Goal: Find specific page/section: Find specific page/section

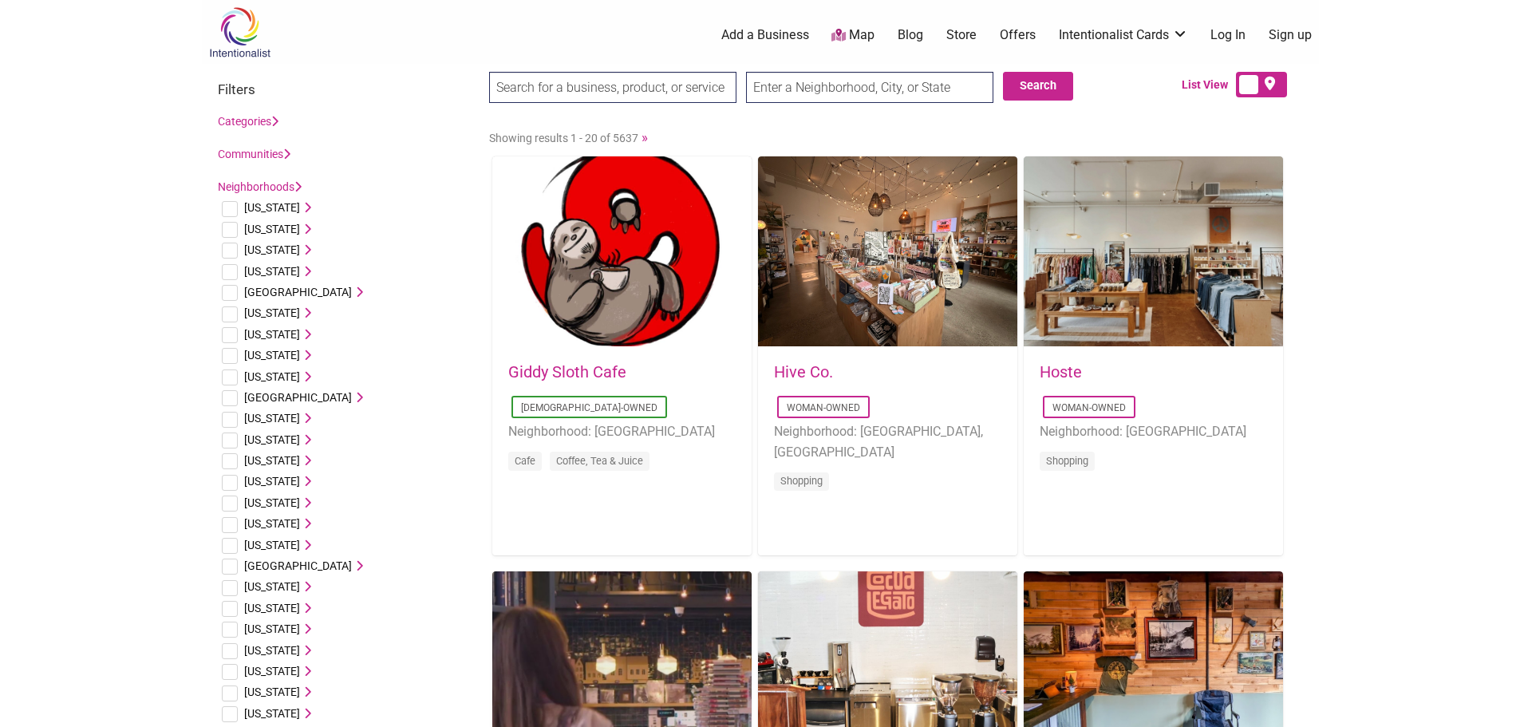
click at [801, 78] on input "text" at bounding box center [869, 87] width 247 height 31
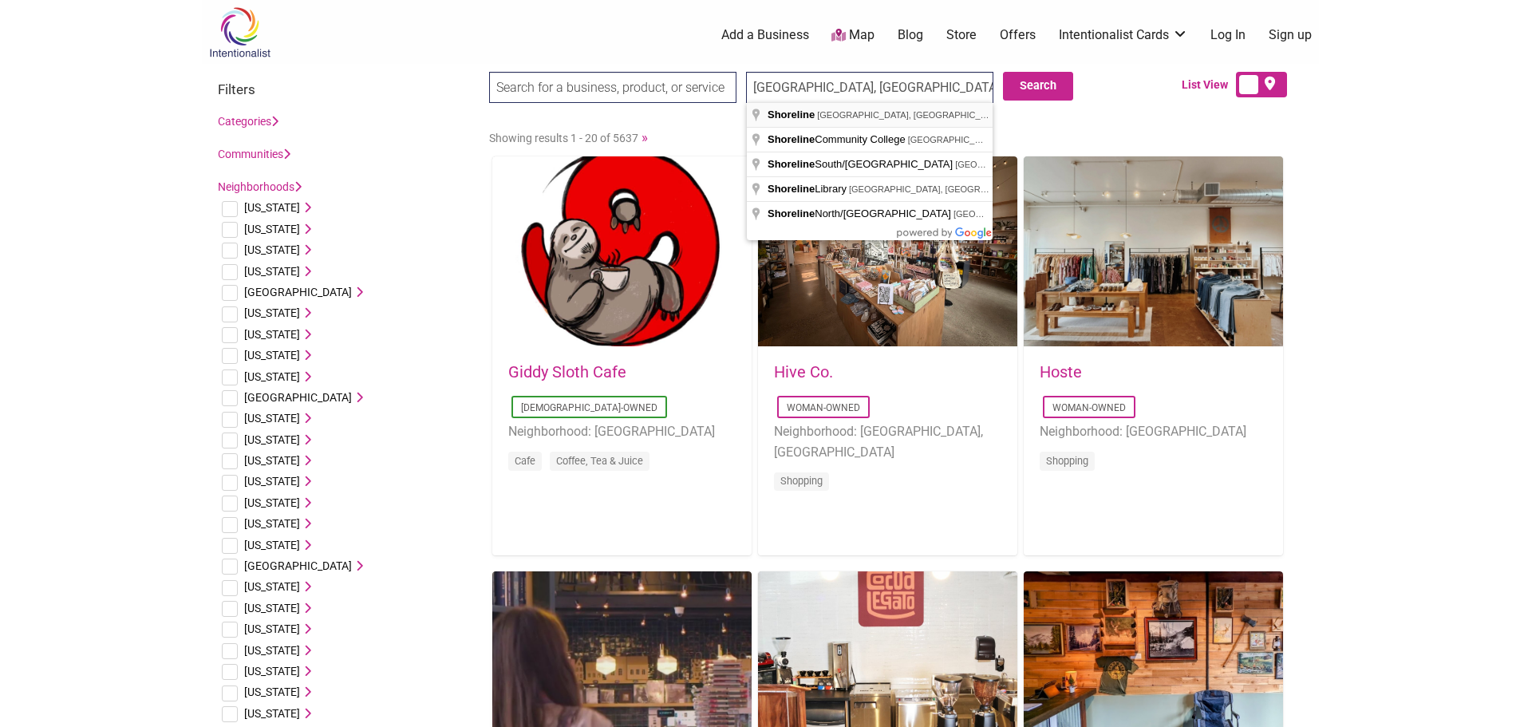
type input "Shoreline, WA, USA"
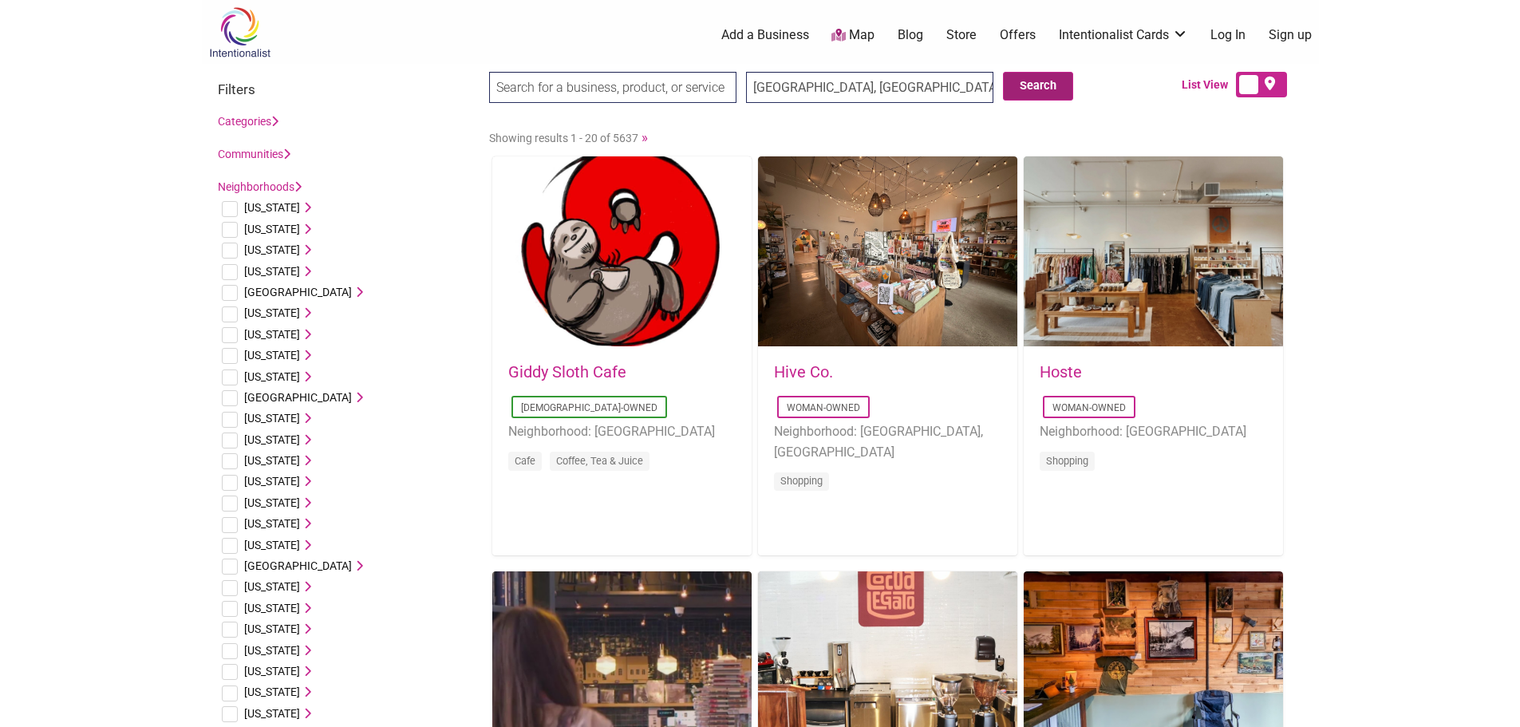
drag, startPoint x: 1045, startPoint y: 78, endPoint x: 1039, endPoint y: 86, distance: 9.7
click at [1042, 81] on button "Search" at bounding box center [1038, 86] width 70 height 29
click at [528, 81] on input "search" at bounding box center [612, 87] width 247 height 31
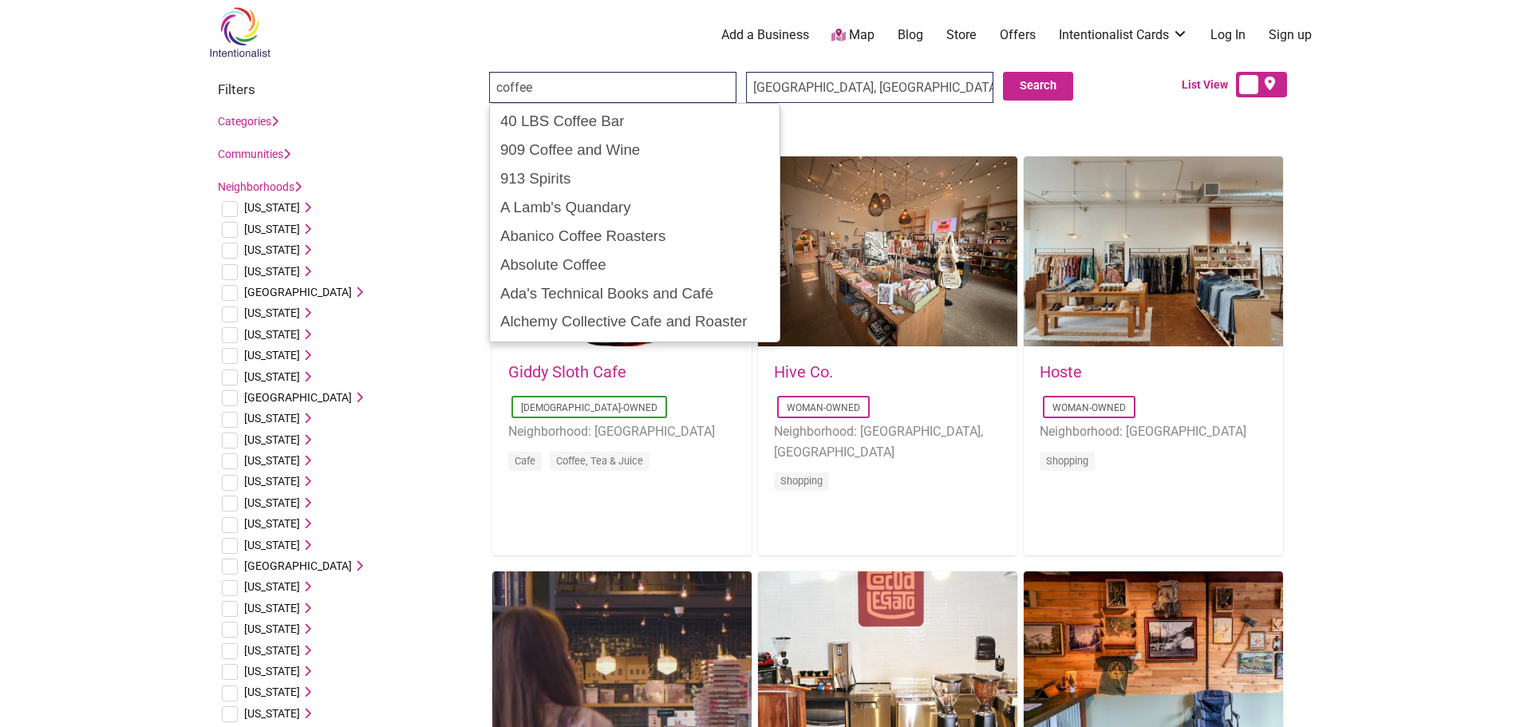
type input "coffee"
click at [489, 72] on input "Search" at bounding box center [519, 88] width 61 height 33
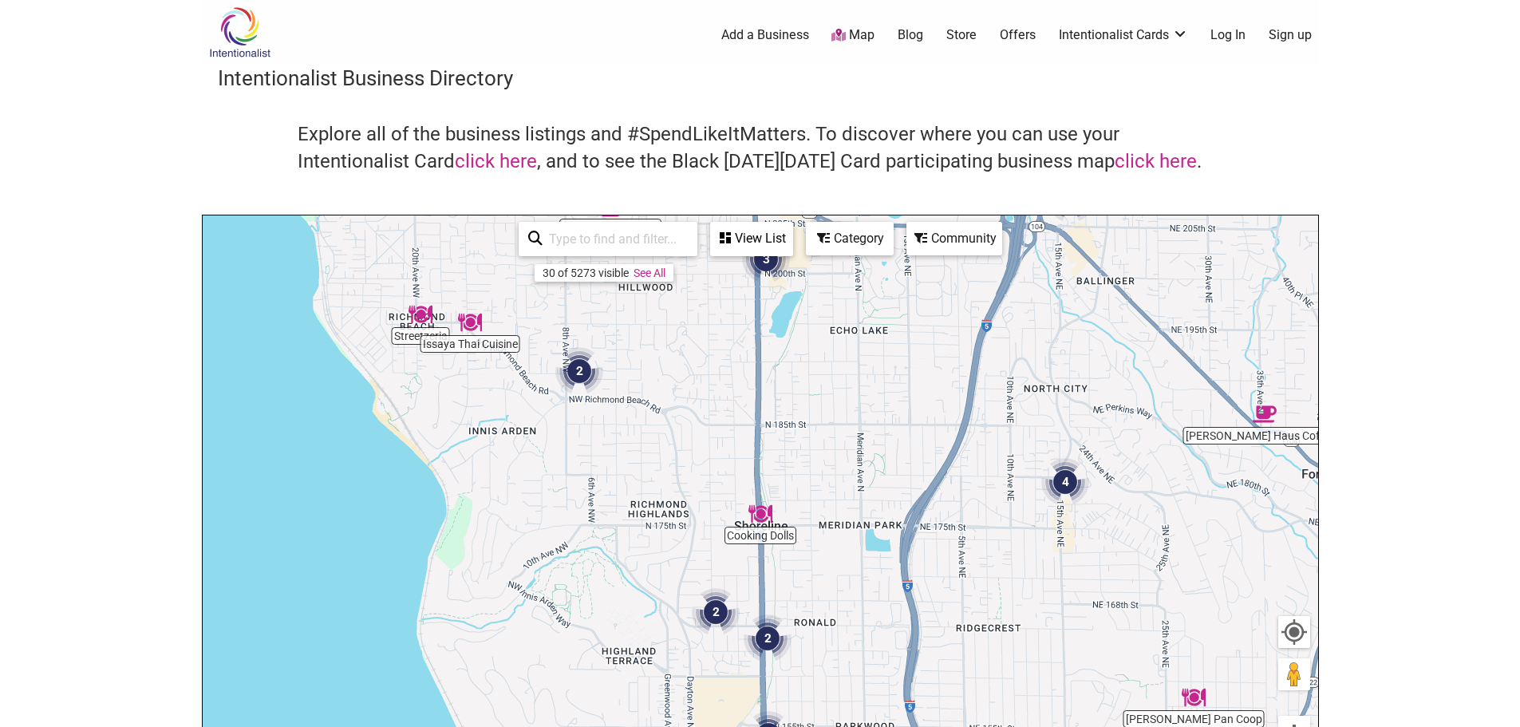
click at [406, 338] on div "To navigate, press the arrow keys." at bounding box center [761, 525] width 1116 height 621
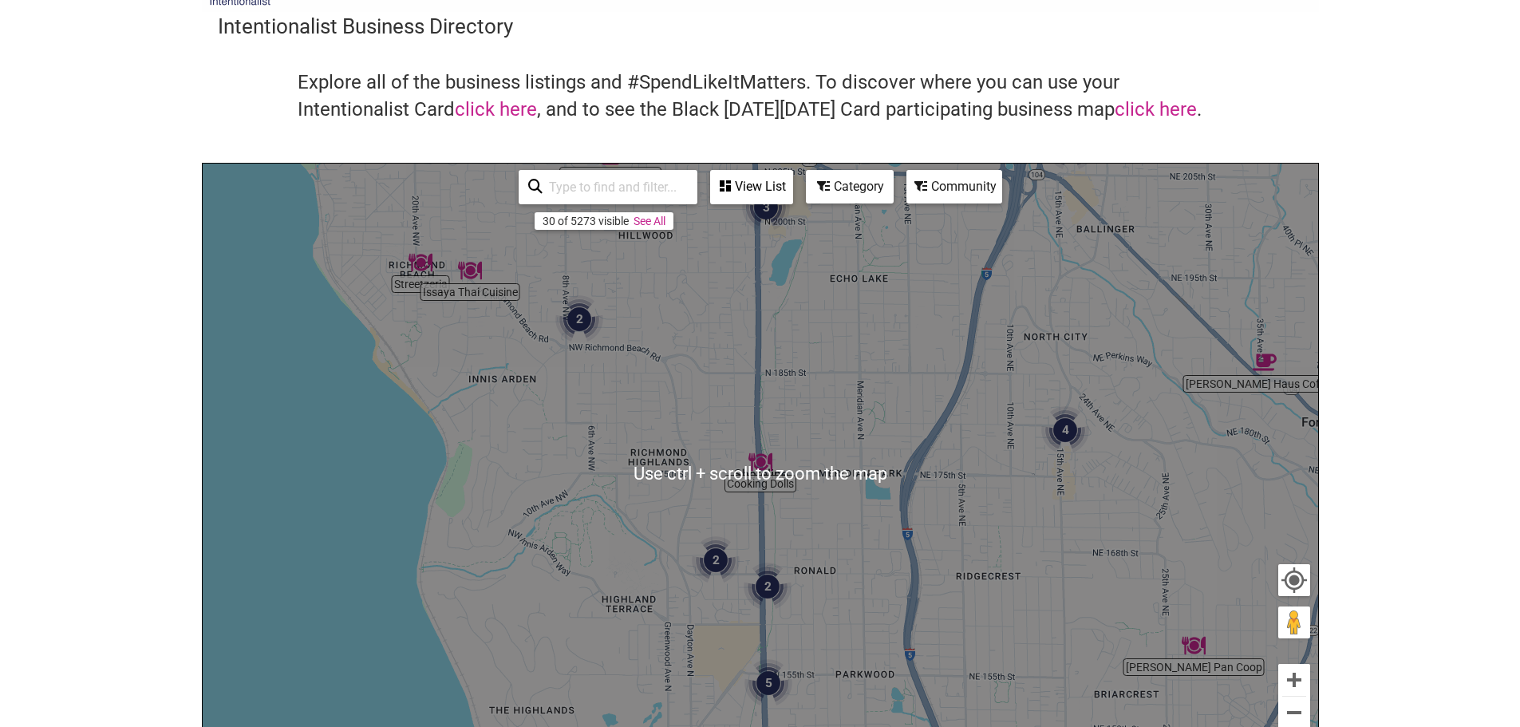
scroll to position [80, 0]
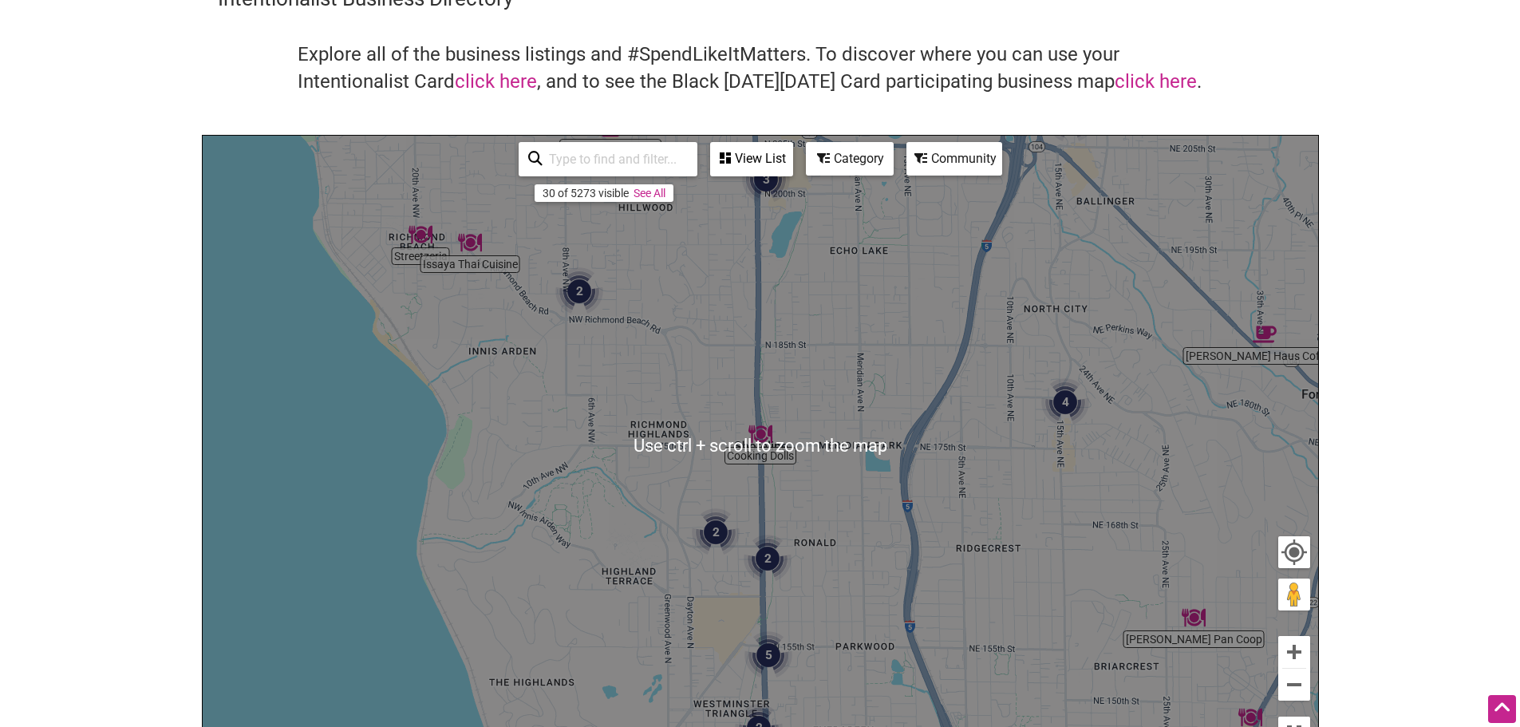
click at [723, 526] on img "2" at bounding box center [716, 532] width 48 height 48
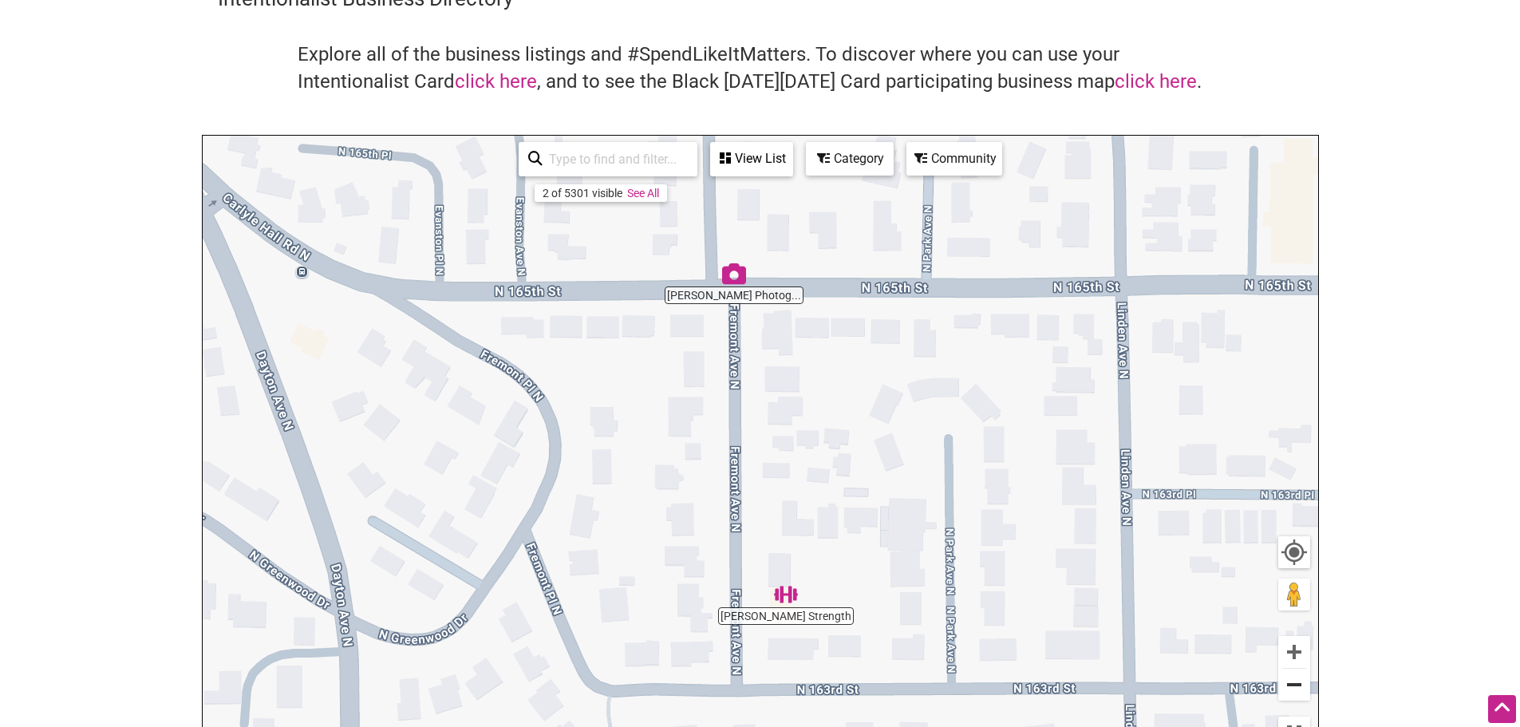
click at [1298, 684] on button "Zoom out" at bounding box center [1295, 685] width 32 height 32
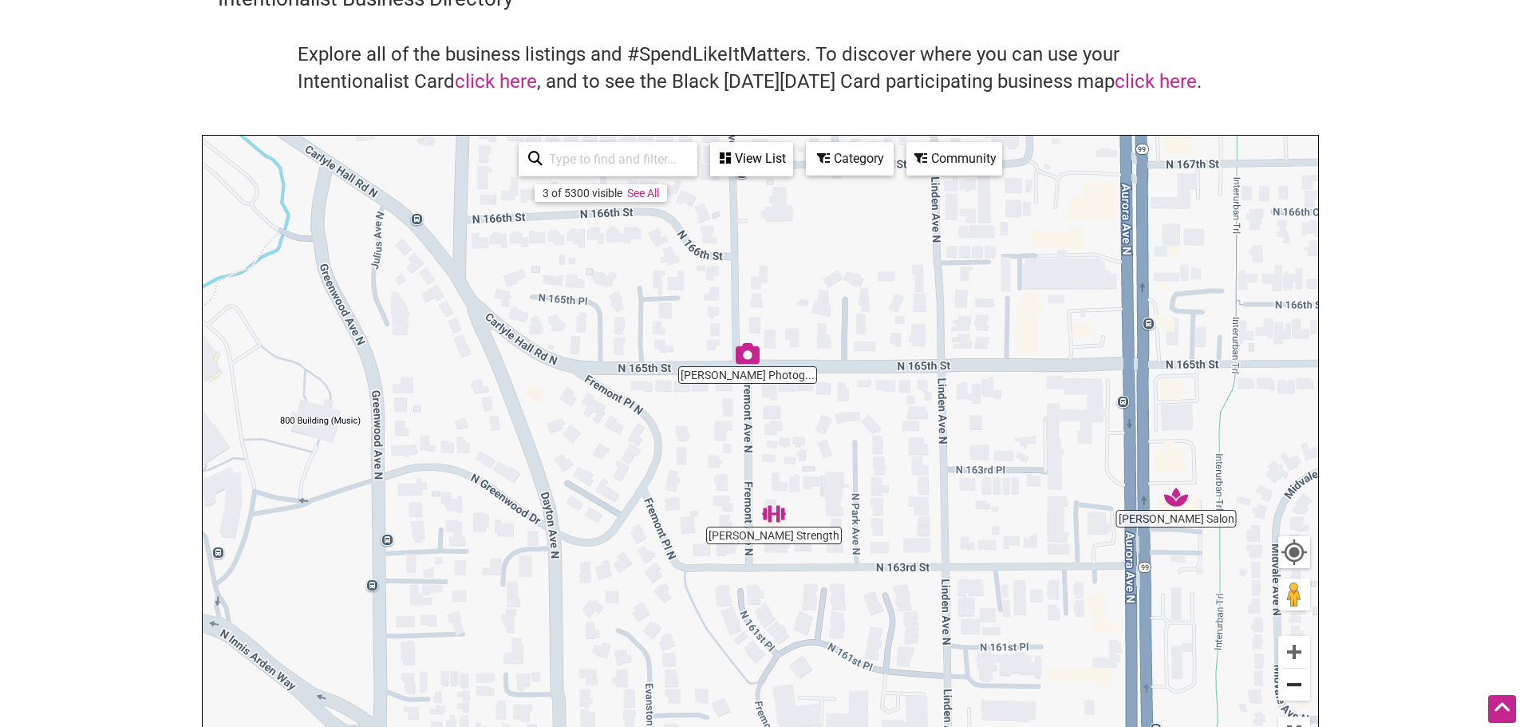
click at [1285, 673] on button "Zoom out" at bounding box center [1295, 685] width 32 height 32
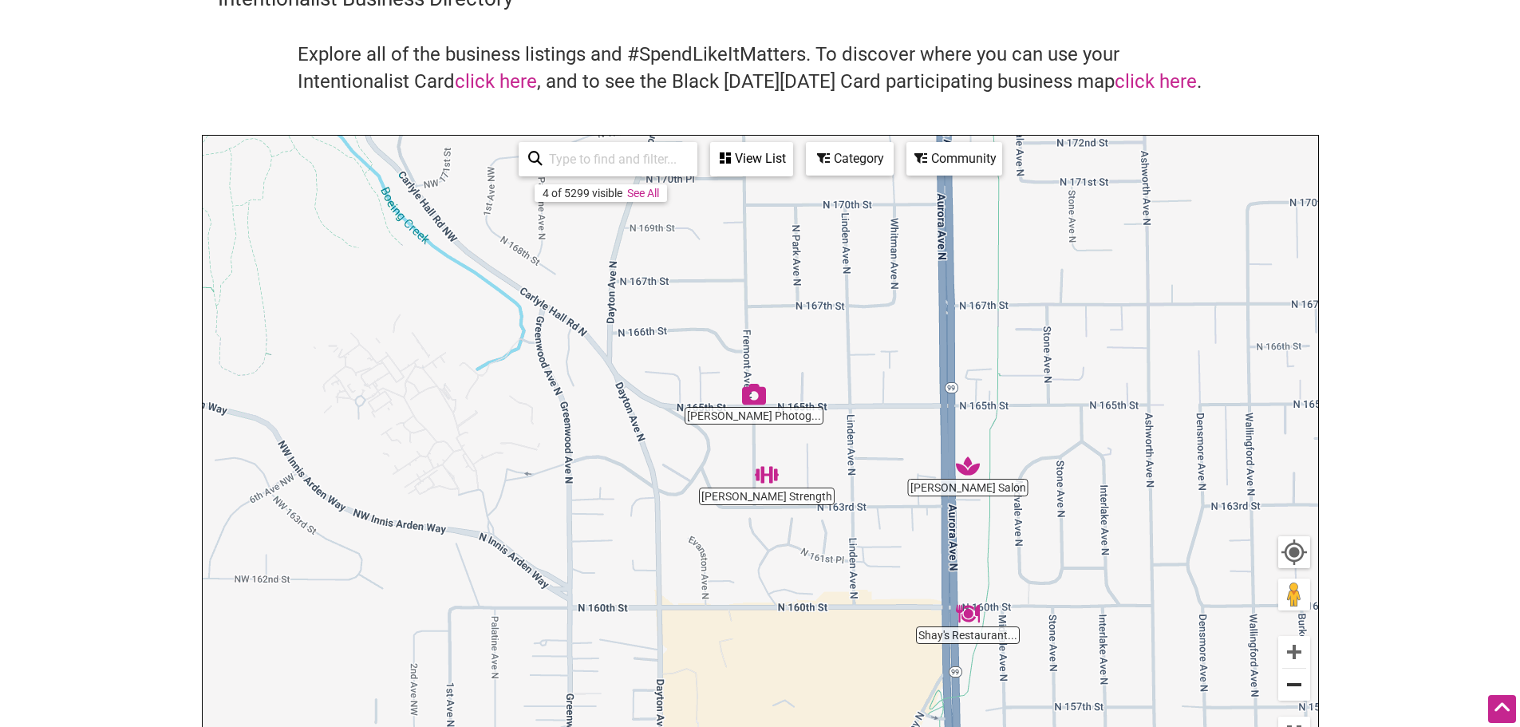
click at [1296, 685] on button "Zoom out" at bounding box center [1295, 685] width 32 height 32
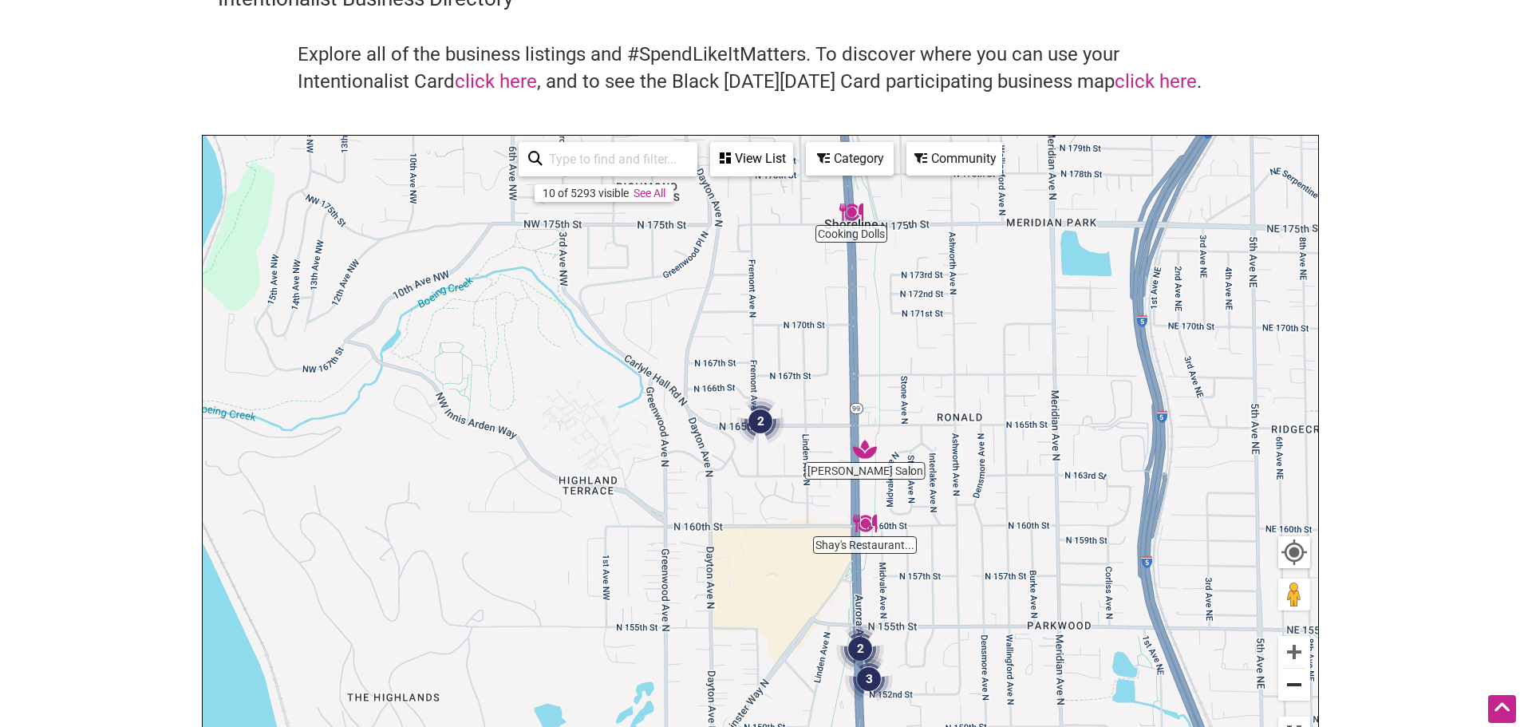
click at [1296, 685] on button "Zoom out" at bounding box center [1295, 685] width 32 height 32
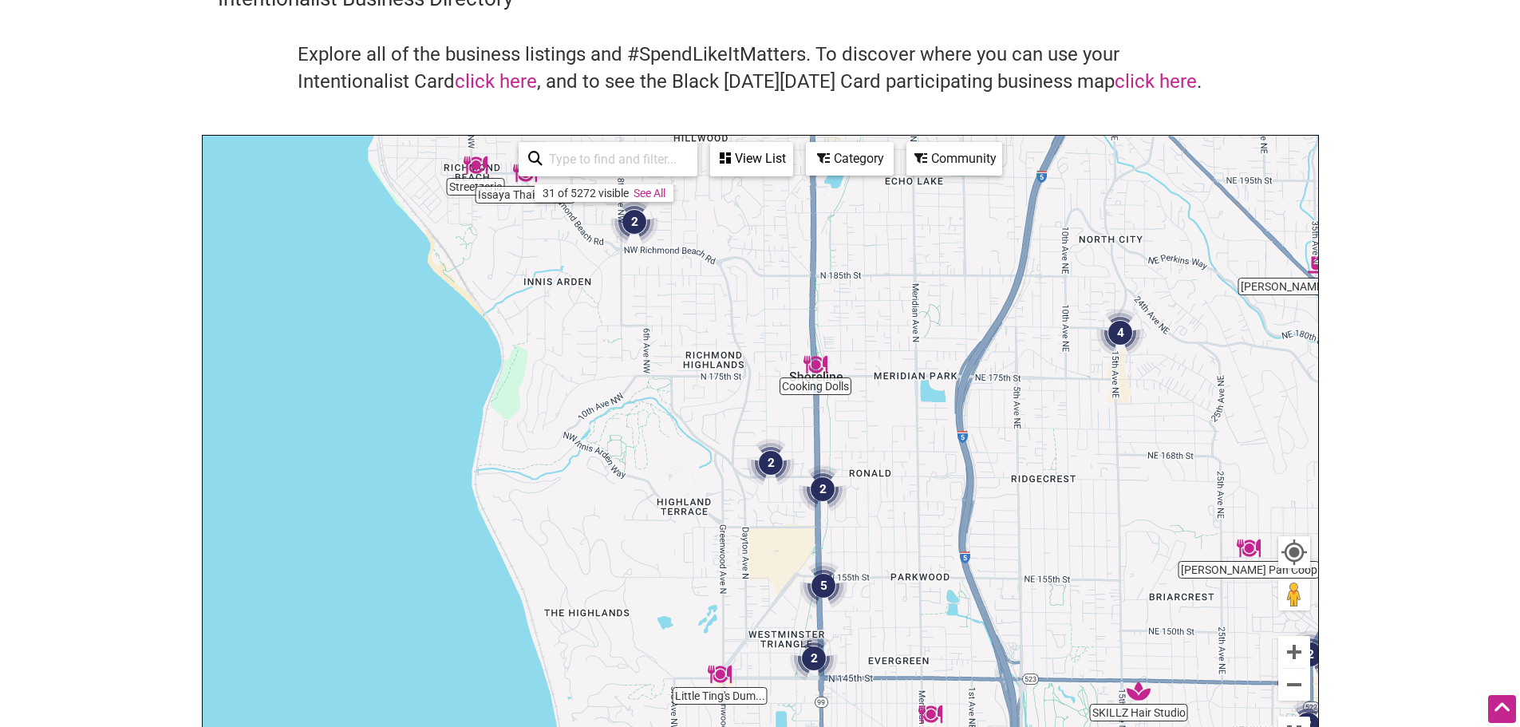
drag, startPoint x: 662, startPoint y: 270, endPoint x: 702, endPoint y: 395, distance: 131.5
click at [704, 398] on div "To navigate, press the arrow keys." at bounding box center [761, 446] width 1116 height 621
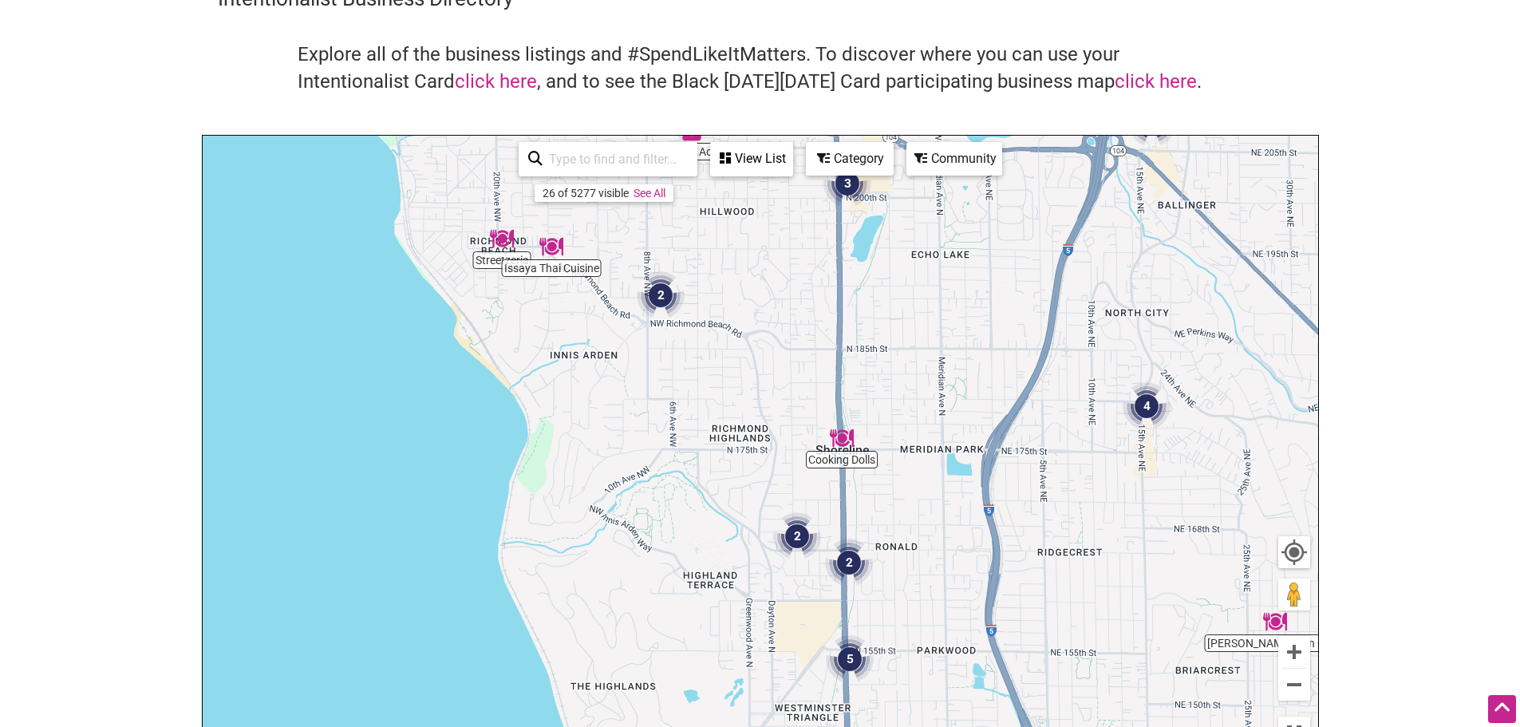
click at [664, 296] on img "2" at bounding box center [661, 295] width 48 height 48
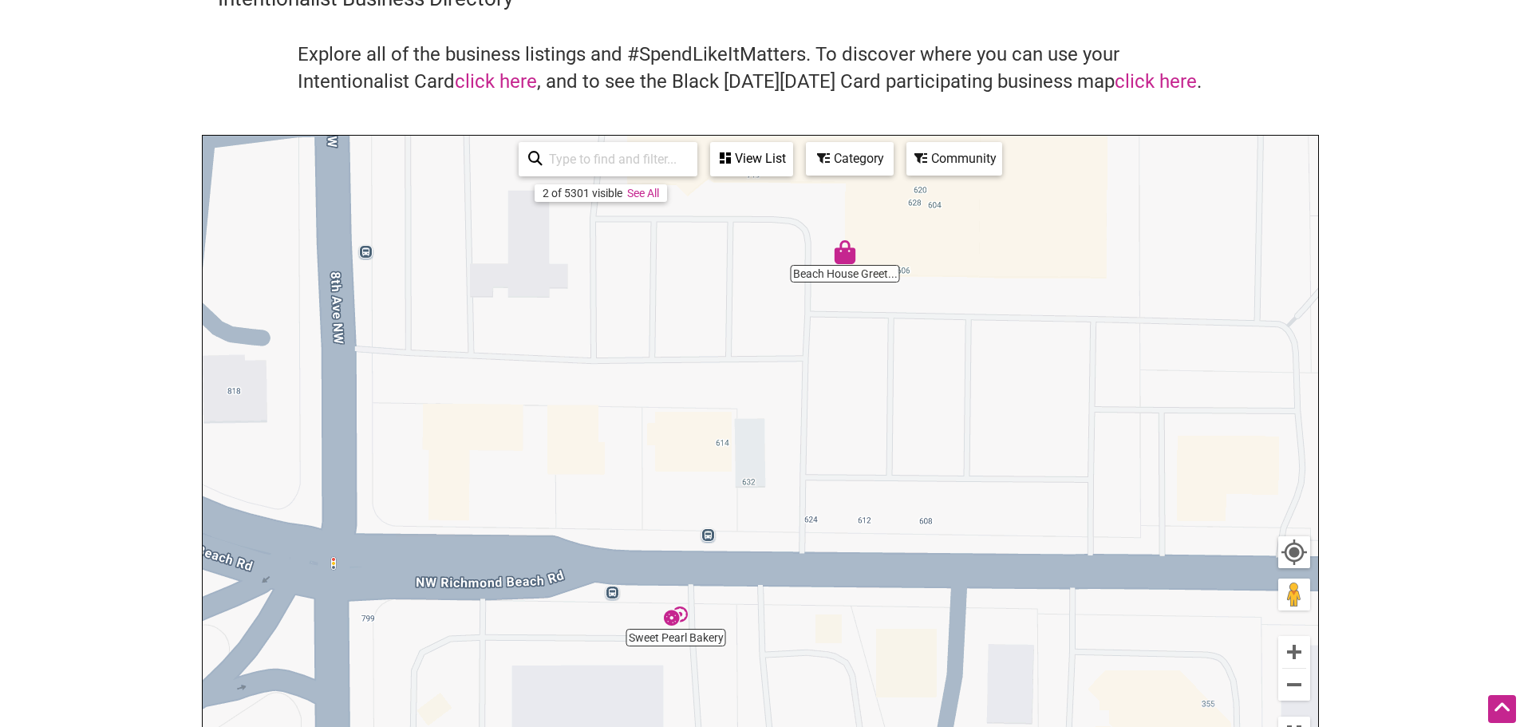
click at [664, 615] on img "Sweet Pearl Bakery" at bounding box center [676, 616] width 24 height 24
click at [672, 621] on img "Sweet Pearl Bakery" at bounding box center [675, 616] width 24 height 24
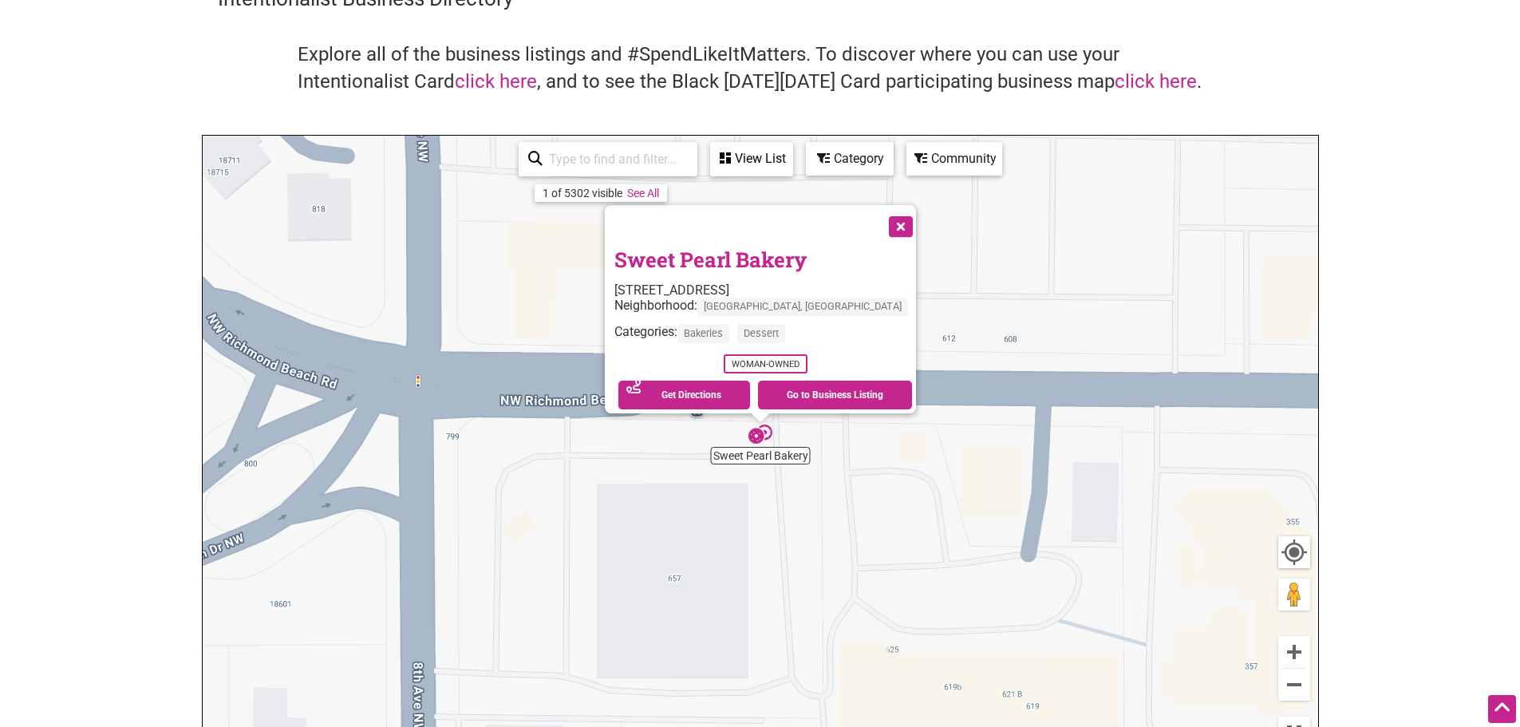
drag, startPoint x: 888, startPoint y: 219, endPoint x: 831, endPoint y: 207, distance: 58.9
click at [888, 219] on button "Close" at bounding box center [900, 225] width 40 height 40
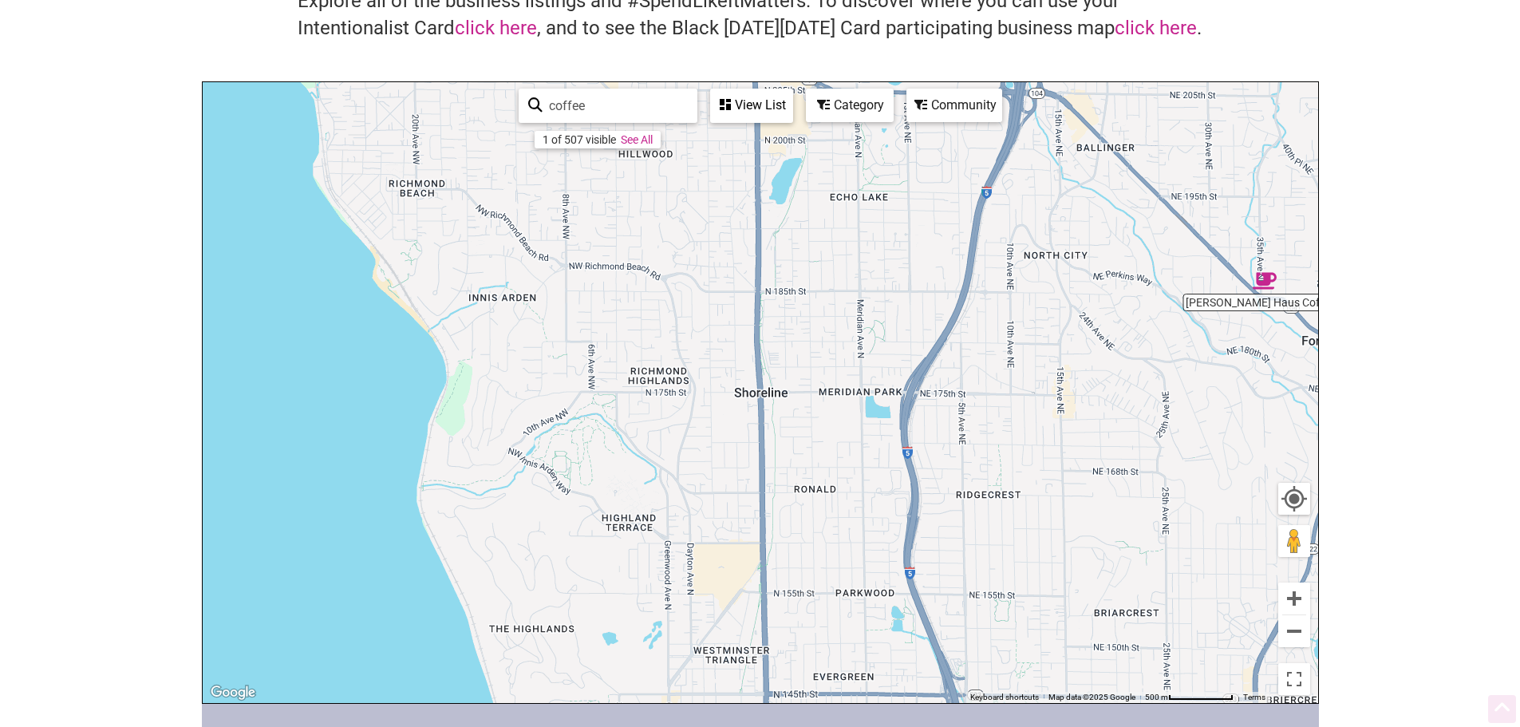
scroll to position [215, 0]
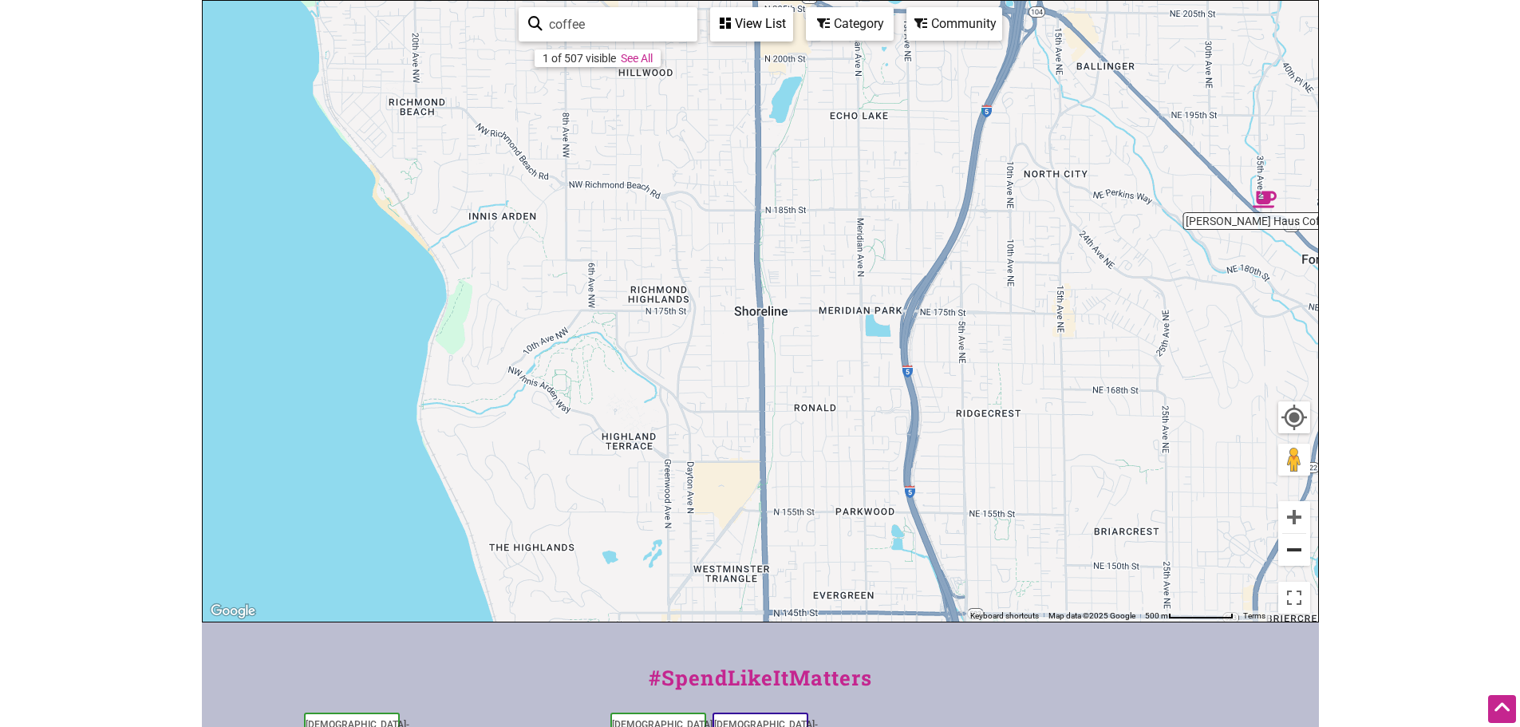
click at [1289, 548] on button "Zoom out" at bounding box center [1295, 550] width 32 height 32
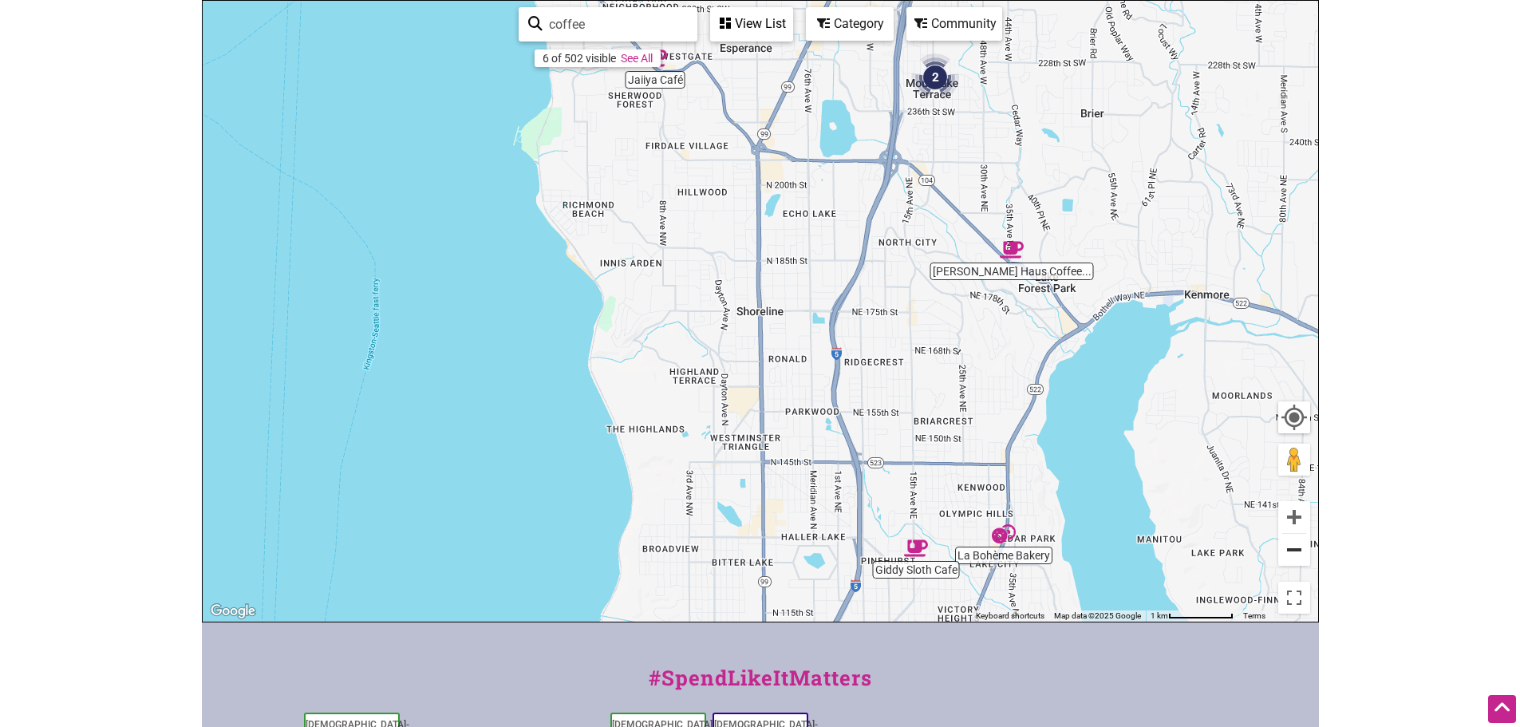
click at [1289, 548] on button "Zoom out" at bounding box center [1295, 550] width 32 height 32
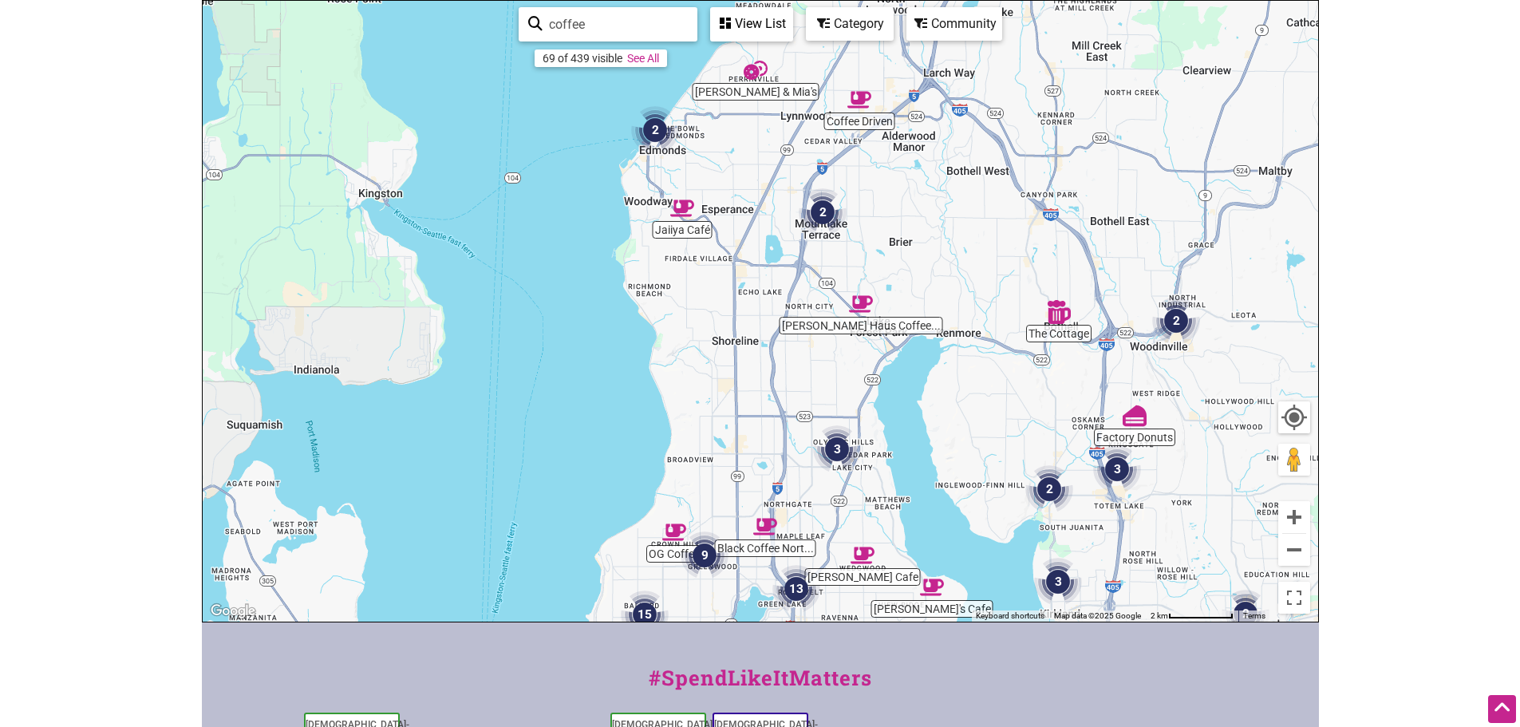
drag, startPoint x: 727, startPoint y: 272, endPoint x: 702, endPoint y: 306, distance: 41.7
click at [702, 306] on div "To navigate, press the arrow keys." at bounding box center [761, 311] width 1116 height 621
click at [809, 211] on img "2" at bounding box center [823, 212] width 48 height 48
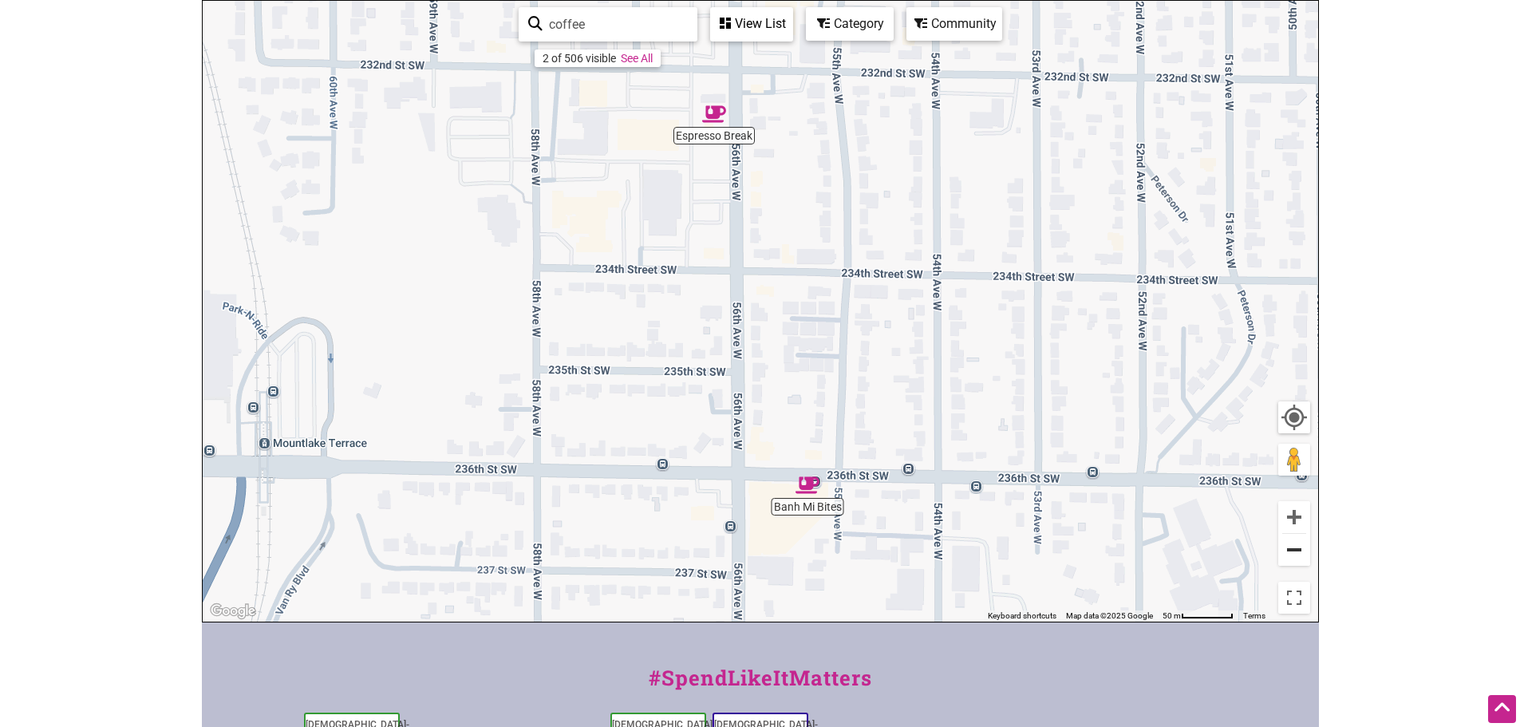
click at [1280, 556] on button "Zoom out" at bounding box center [1295, 550] width 32 height 32
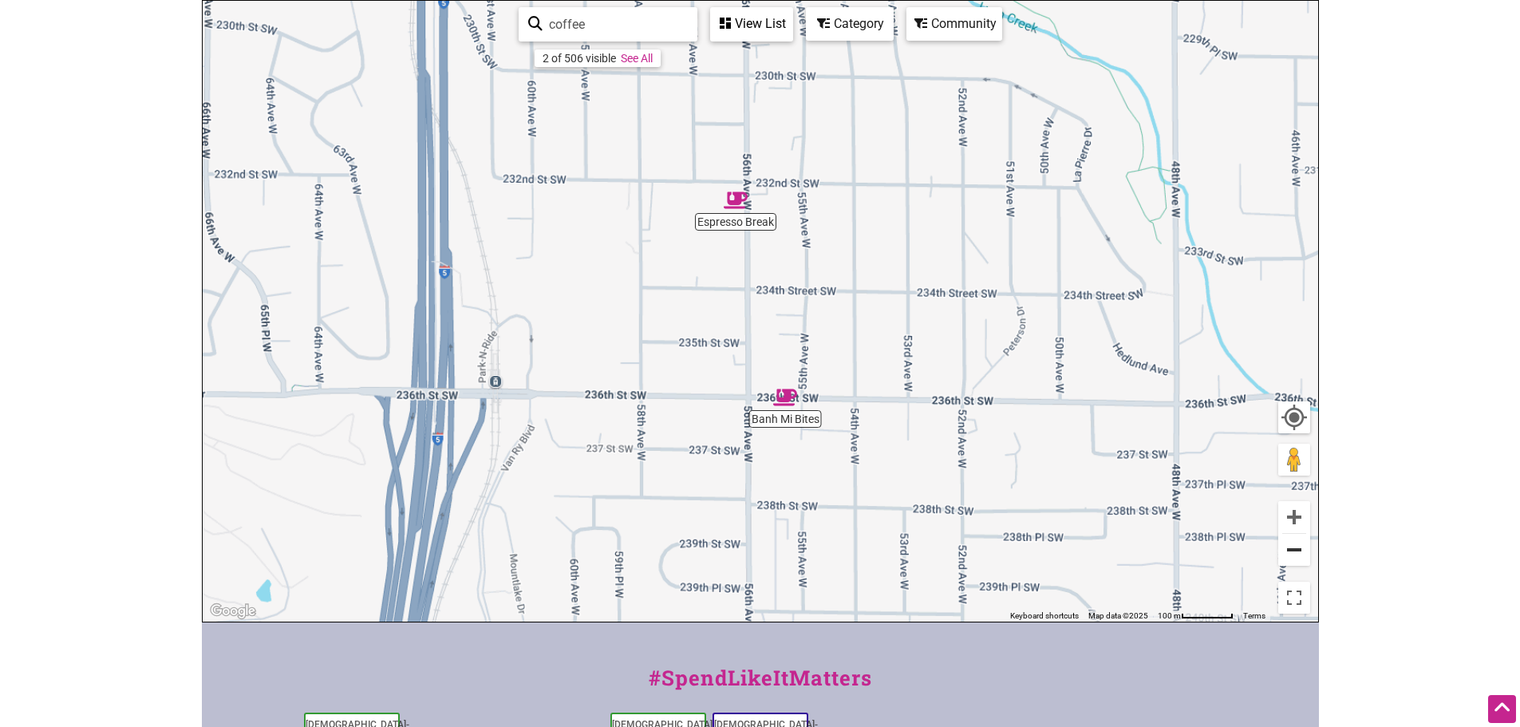
click at [1291, 559] on button "Zoom out" at bounding box center [1295, 550] width 32 height 32
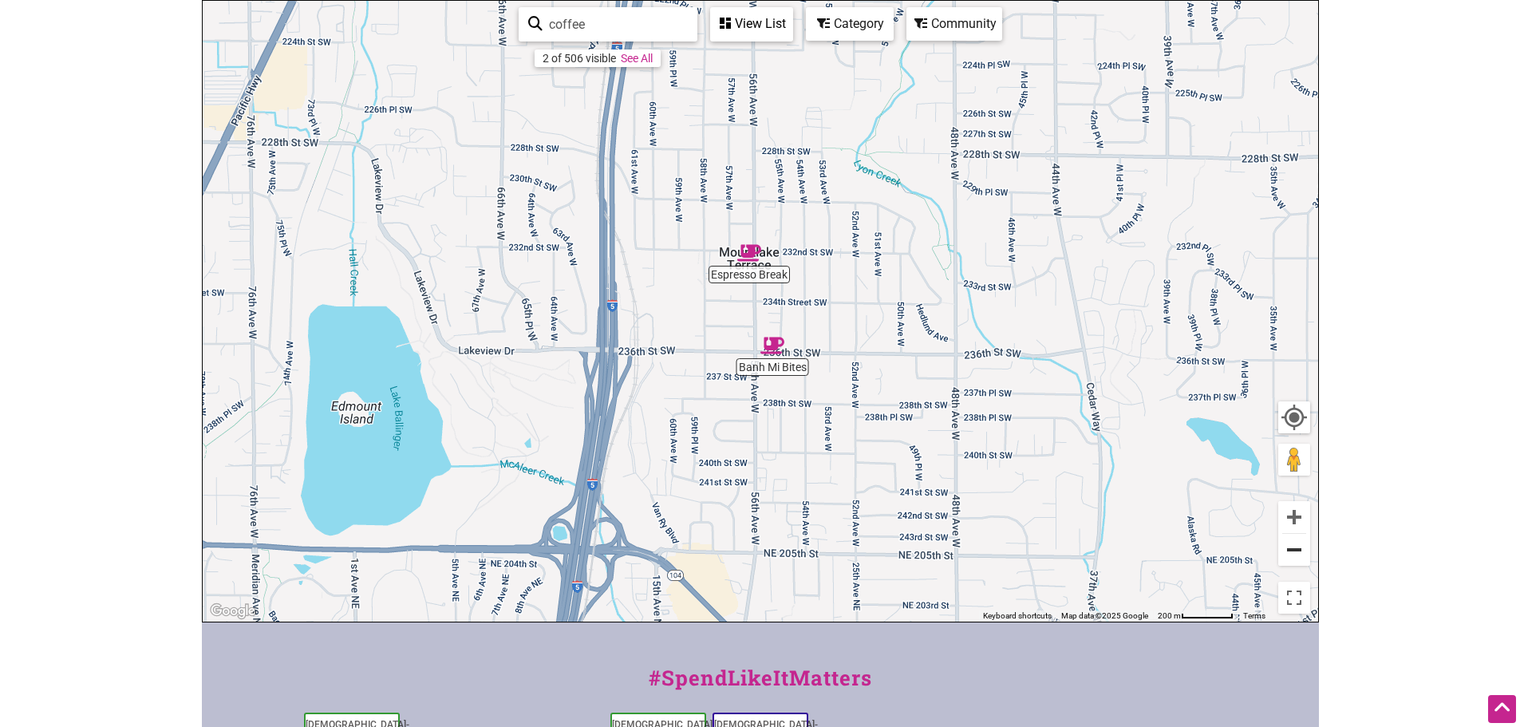
click at [1291, 559] on button "Zoom out" at bounding box center [1295, 550] width 32 height 32
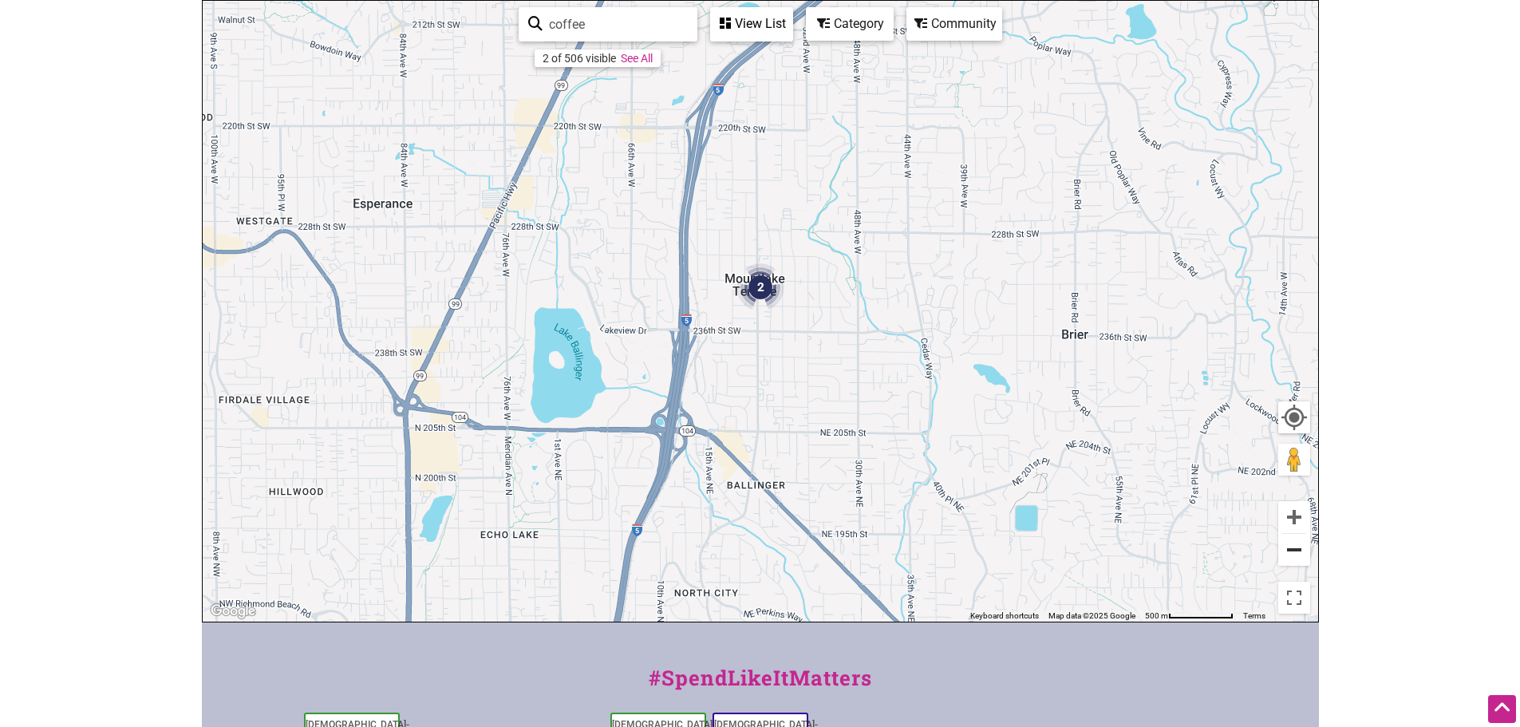
click at [1291, 559] on button "Zoom out" at bounding box center [1295, 550] width 32 height 32
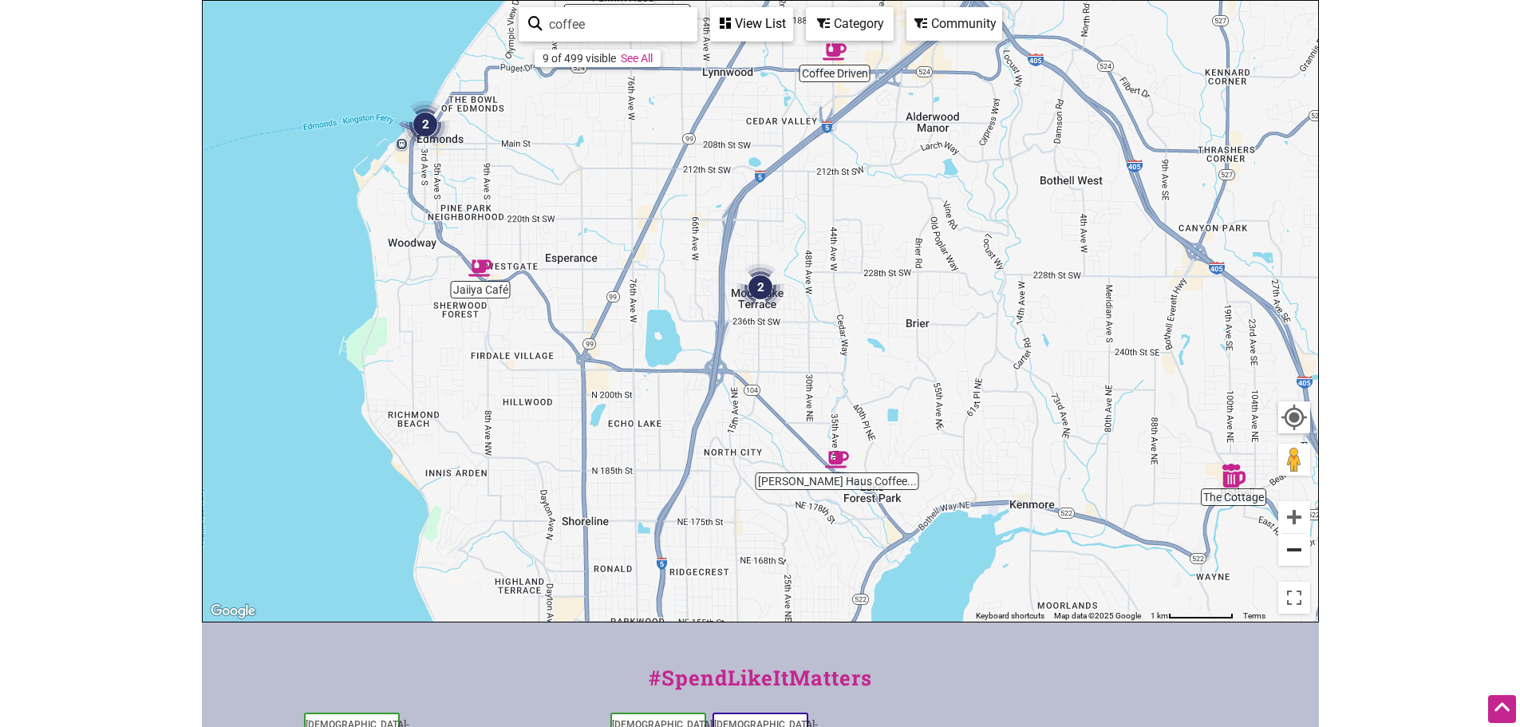
click at [1291, 559] on button "Zoom out" at bounding box center [1295, 550] width 32 height 32
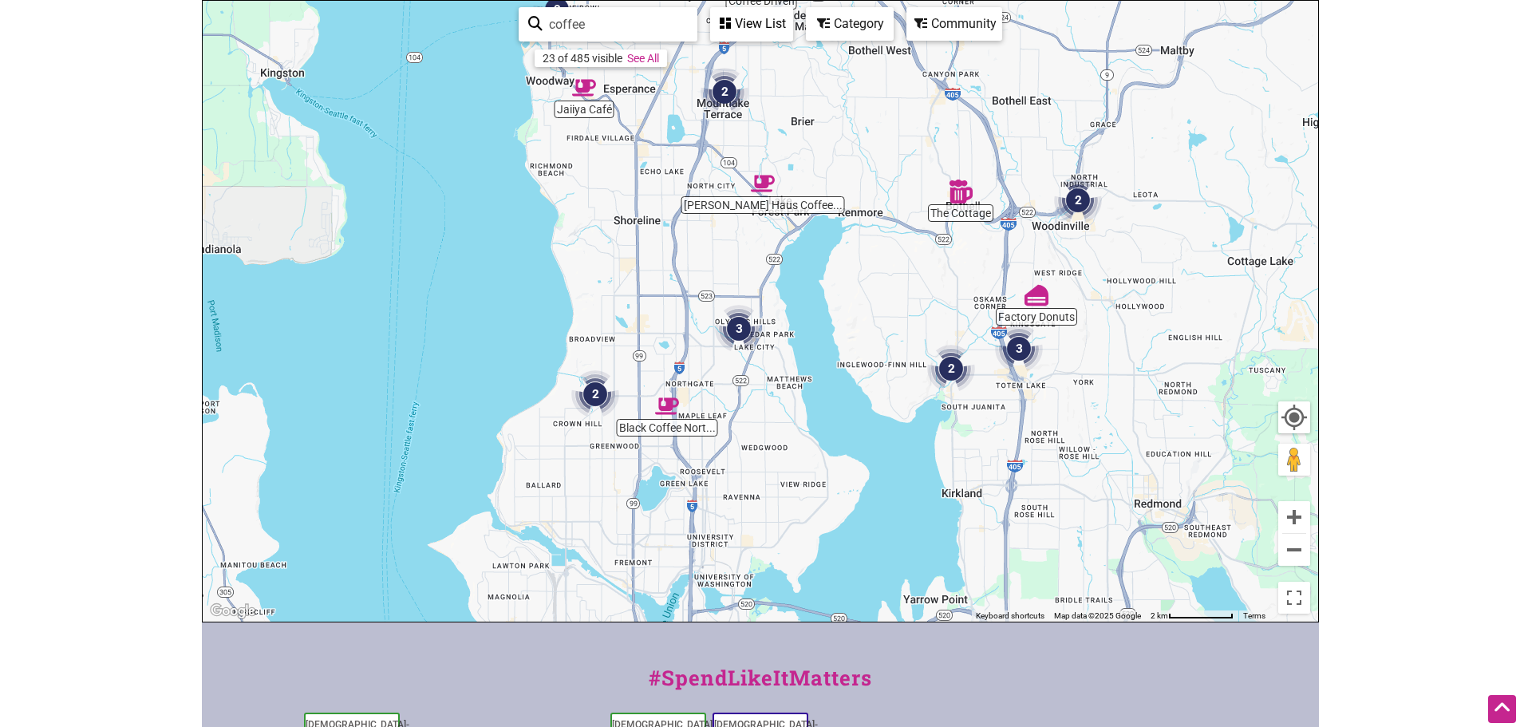
drag, startPoint x: 733, startPoint y: 480, endPoint x: 697, endPoint y: 283, distance: 201.2
click at [697, 283] on div "To navigate, press the arrow keys." at bounding box center [761, 311] width 1116 height 621
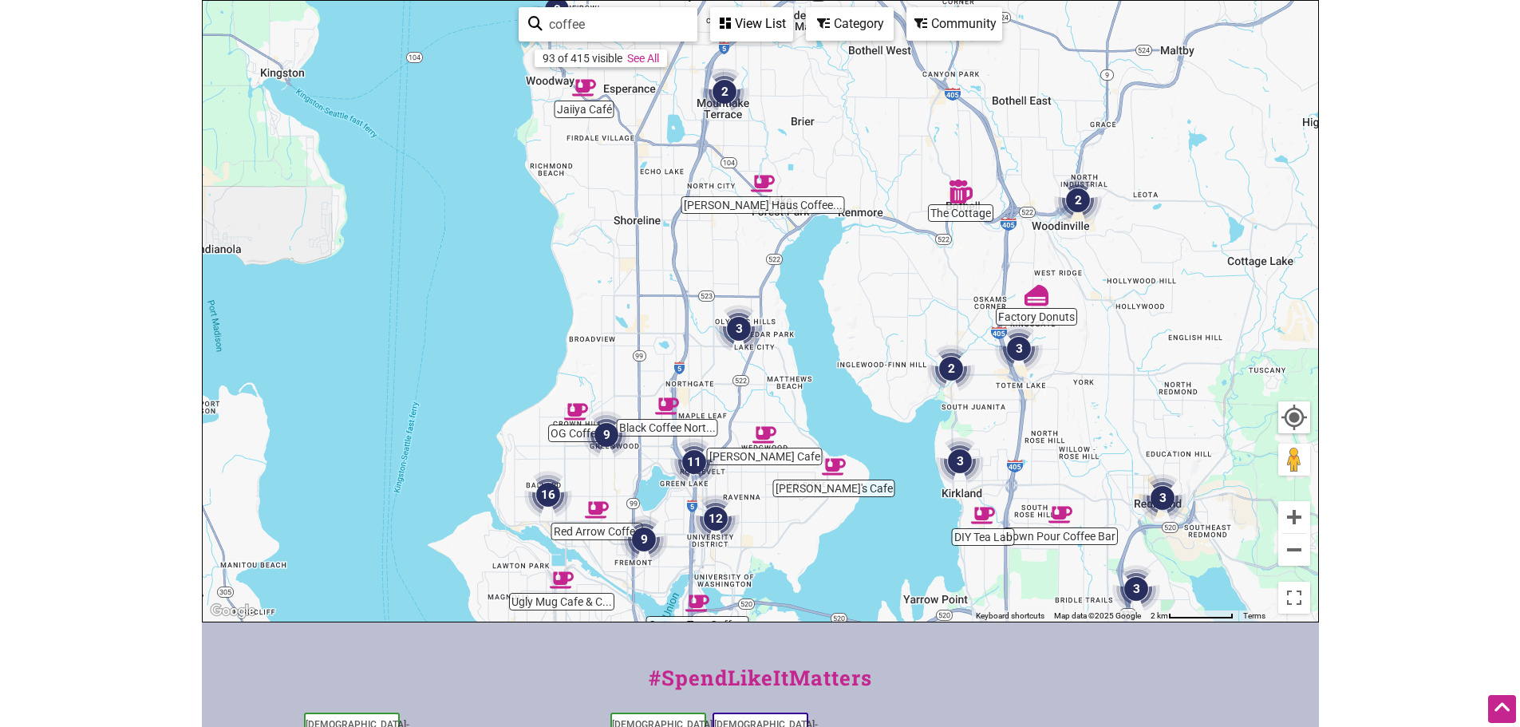
click at [611, 433] on img "9" at bounding box center [607, 435] width 48 height 48
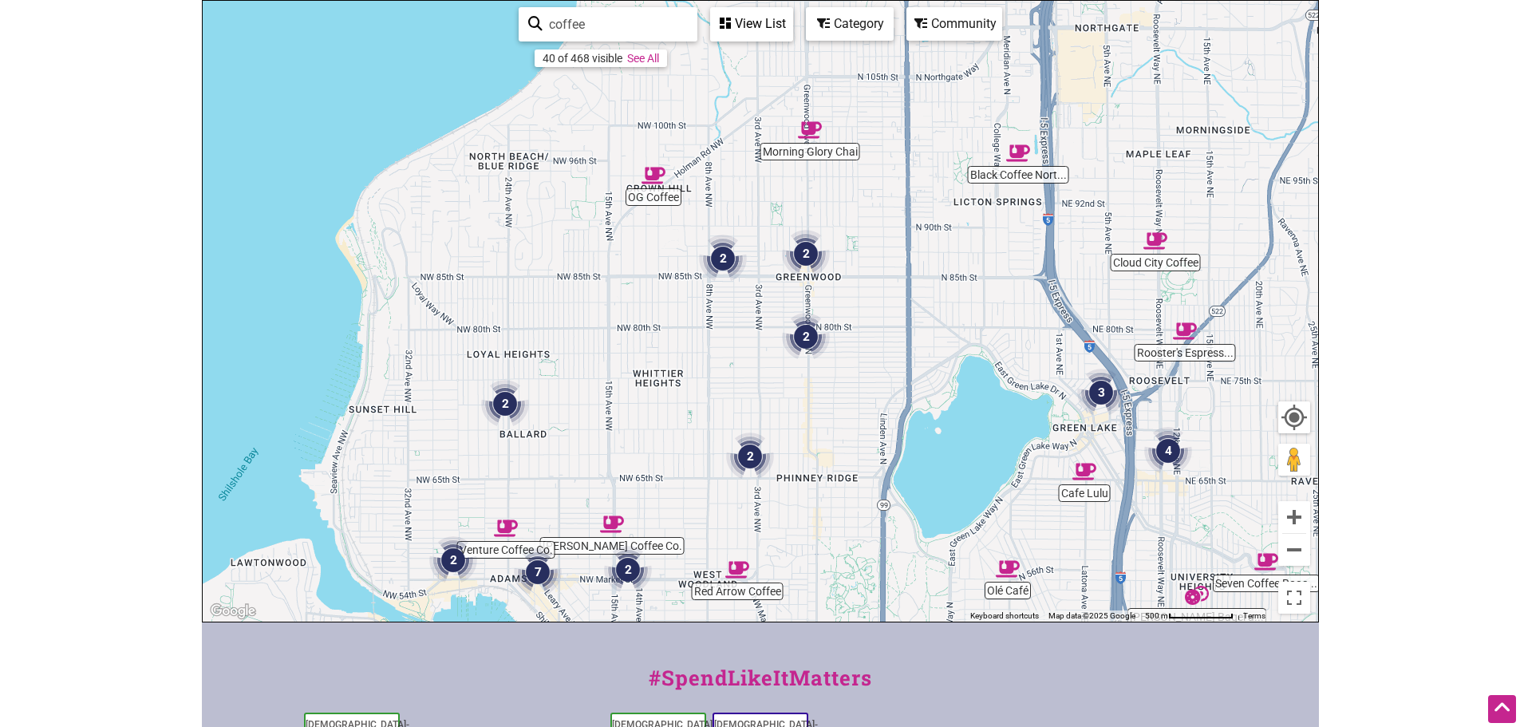
click at [804, 267] on img "2" at bounding box center [806, 254] width 48 height 48
